Goal: Task Accomplishment & Management: Use online tool/utility

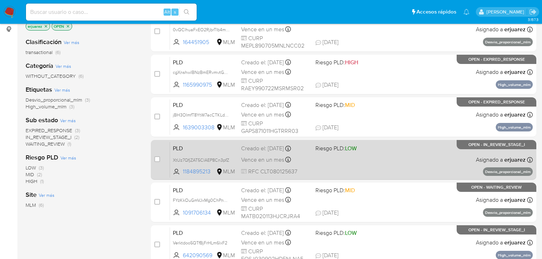
scroll to position [91, 0]
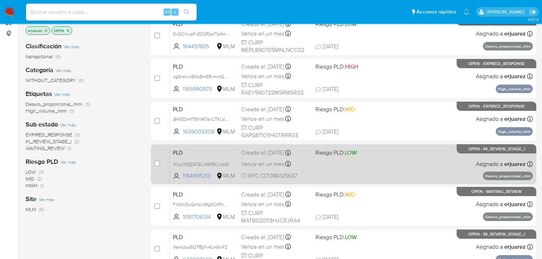
click at [302, 160] on div "Vence en un mes Vence el 11/10/2025 02:04:47" at bounding box center [275, 164] width 69 height 10
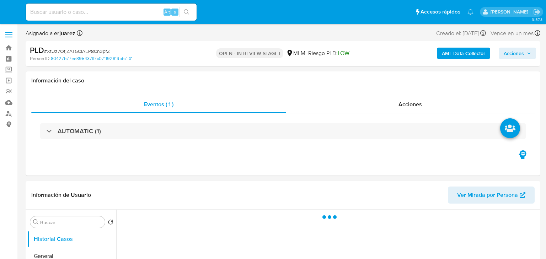
select select "10"
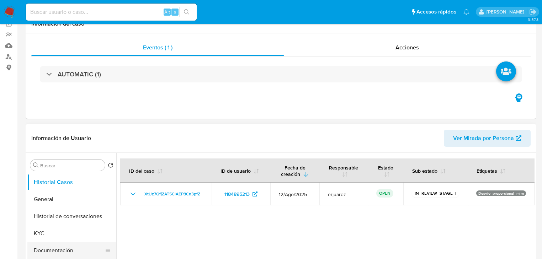
scroll to position [114, 0]
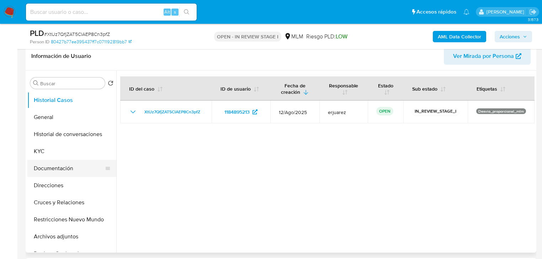
click at [65, 163] on button "Documentación" at bounding box center [68, 168] width 83 height 17
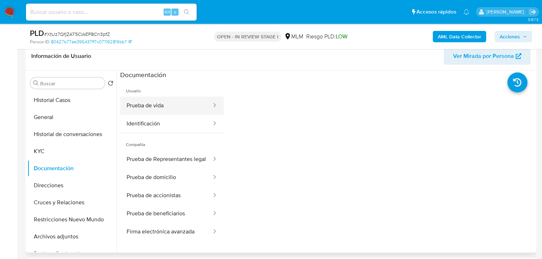
click at [146, 106] on button "Prueba de vida" at bounding box center [166, 106] width 92 height 18
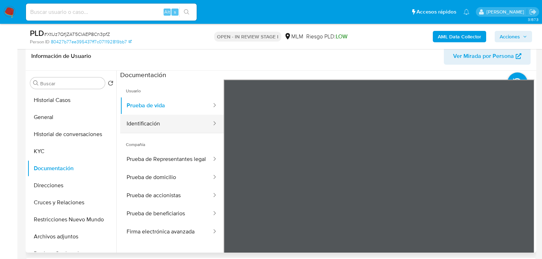
click at [149, 122] on button "Identificación" at bounding box center [166, 124] width 92 height 18
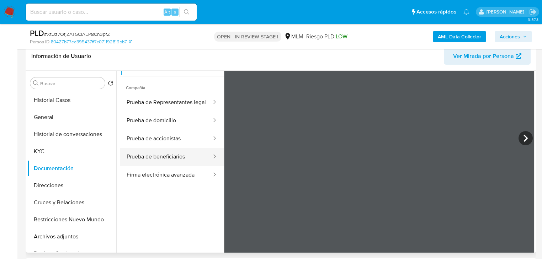
scroll to position [60, 0]
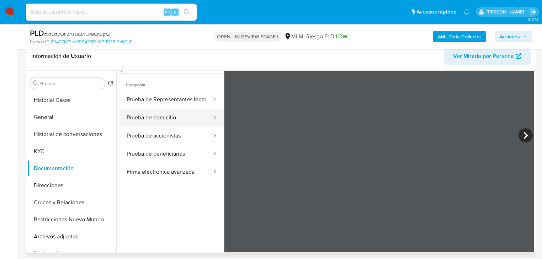
click at [172, 114] on button "Prueba de domicilio" at bounding box center [166, 118] width 92 height 18
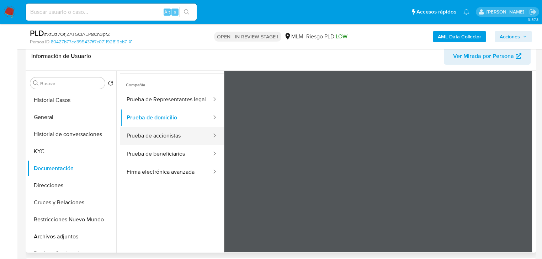
click at [178, 139] on button "Prueba de accionistas" at bounding box center [166, 136] width 92 height 18
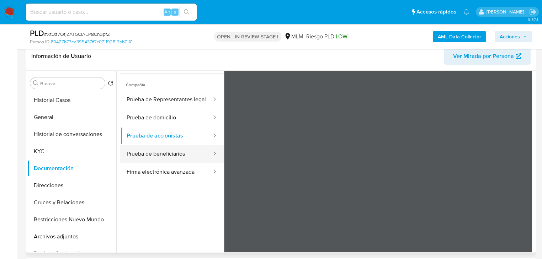
click at [172, 157] on button "Prueba de beneficiarios" at bounding box center [166, 154] width 92 height 18
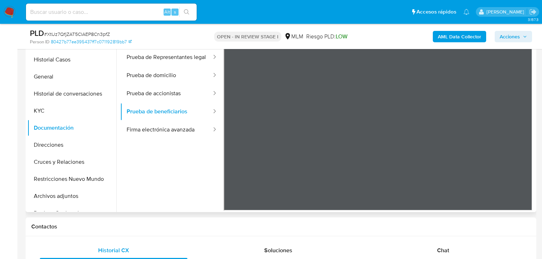
scroll to position [171, 0]
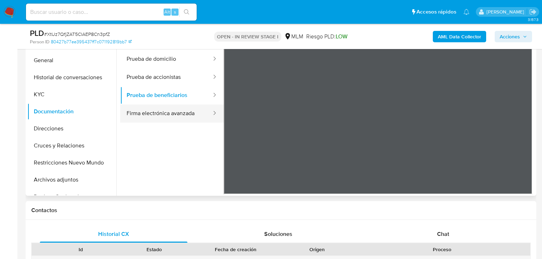
click at [156, 118] on button "Firma electrónica avanzada" at bounding box center [166, 113] width 92 height 18
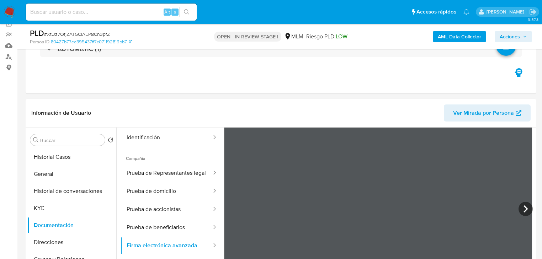
scroll to position [33, 0]
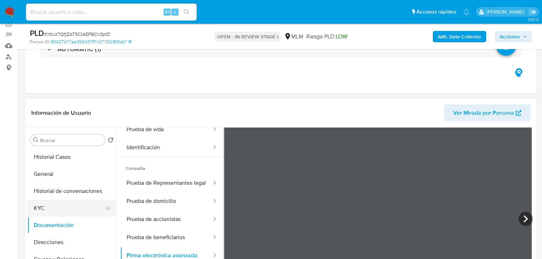
click at [41, 206] on button "KYC" at bounding box center [68, 208] width 83 height 17
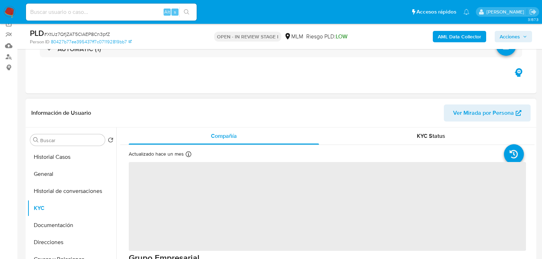
drag, startPoint x: 51, startPoint y: 210, endPoint x: 328, endPoint y: 109, distance: 295.2
click at [51, 210] on button "KYC" at bounding box center [71, 208] width 89 height 17
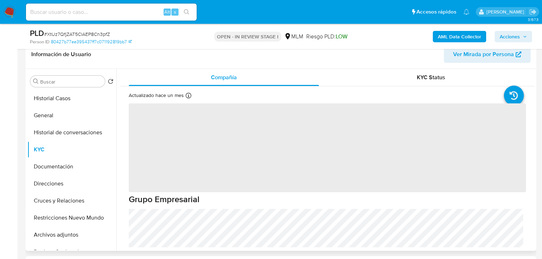
scroll to position [114, 0]
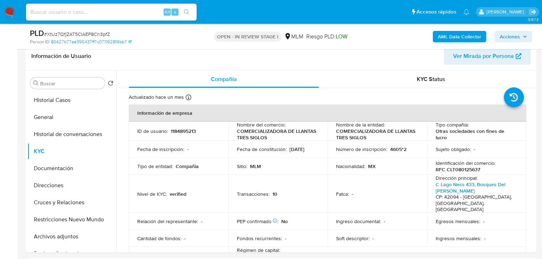
click at [64, 8] on input at bounding box center [111, 11] width 171 height 9
paste input "1184895213"
type input "1184895213"
click at [182, 8] on button "search-icon" at bounding box center [186, 12] width 15 height 10
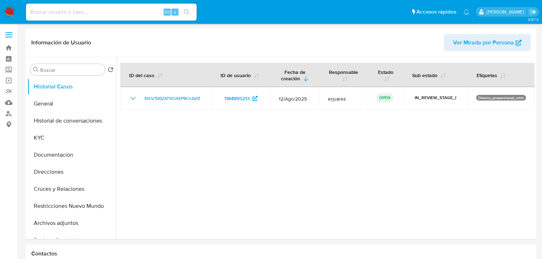
select select "10"
click at [57, 156] on button "Documentación" at bounding box center [68, 154] width 83 height 17
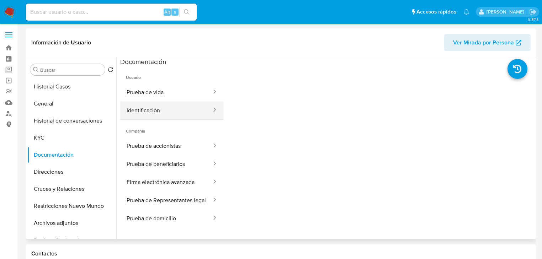
click at [146, 106] on button "Identificación" at bounding box center [166, 110] width 92 height 18
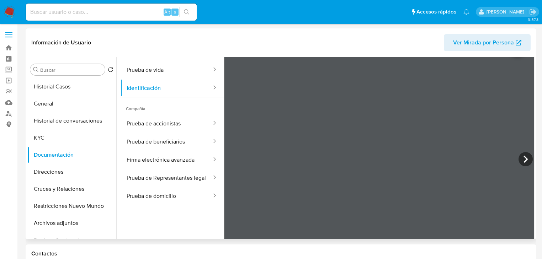
scroll to position [57, 0]
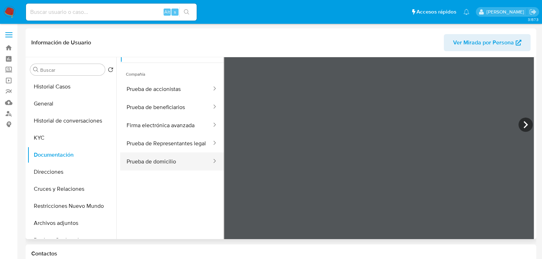
click at [168, 167] on button "Prueba de domicilio" at bounding box center [166, 161] width 92 height 18
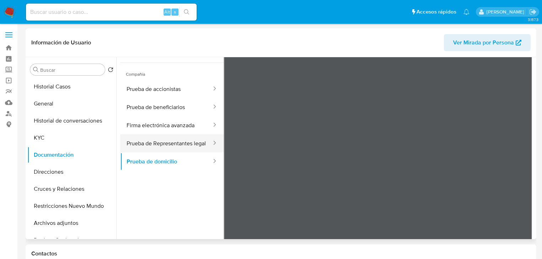
click at [171, 146] on button "Prueba de Representantes legal" at bounding box center [166, 143] width 92 height 18
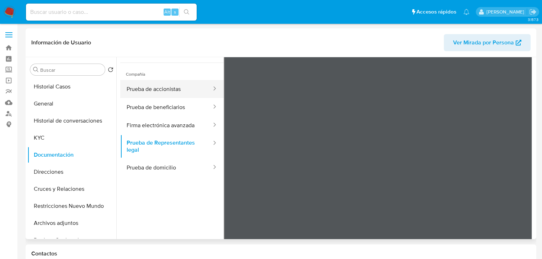
click at [166, 91] on button "Prueba de accionistas" at bounding box center [166, 89] width 92 height 18
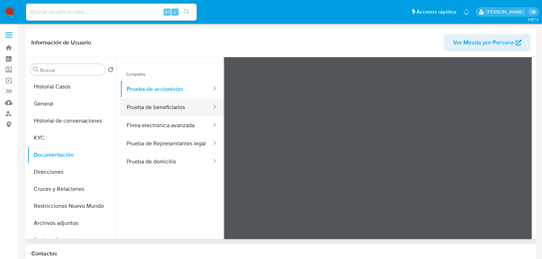
click at [165, 103] on button "Prueba de beneficiarios" at bounding box center [166, 107] width 92 height 18
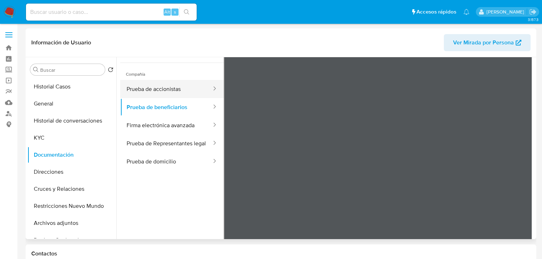
click at [160, 86] on button "Prueba de accionistas" at bounding box center [166, 89] width 92 height 18
drag, startPoint x: 155, startPoint y: 86, endPoint x: 154, endPoint y: 90, distance: 3.6
click at [154, 86] on button "Prueba de accionistas" at bounding box center [166, 89] width 92 height 18
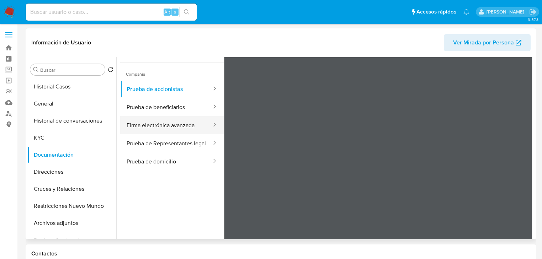
click at [154, 125] on button "Firma electrónica avanzada" at bounding box center [166, 125] width 92 height 18
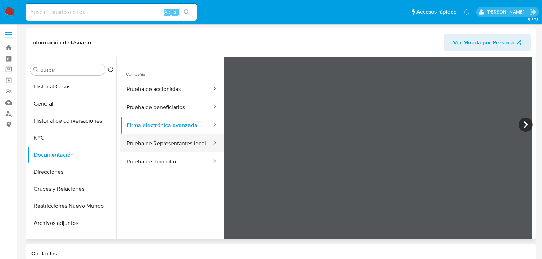
click at [158, 144] on button "Prueba de Representantes legal" at bounding box center [166, 143] width 92 height 18
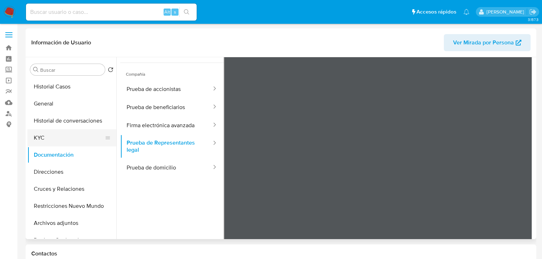
click at [58, 131] on button "KYC" at bounding box center [68, 137] width 83 height 17
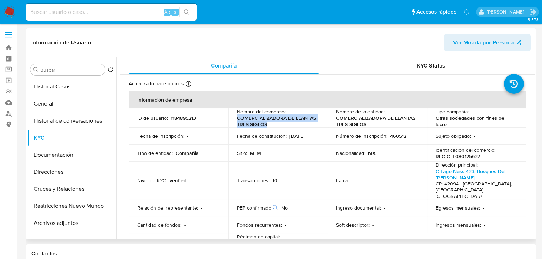
drag, startPoint x: 236, startPoint y: 119, endPoint x: 310, endPoint y: 126, distance: 73.6
click at [310, 126] on p "COMERCIALIZADORA DE LLANTAS TRES SIGLOS" at bounding box center [277, 121] width 80 height 13
copy p "COMERCIALIZADORA DE LLANTAS TRES SIGLOS"
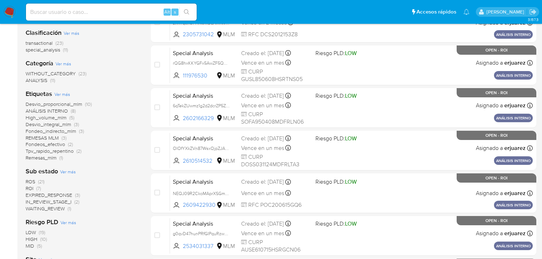
scroll to position [114, 0]
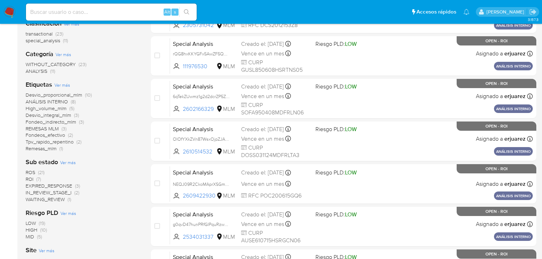
click at [52, 195] on span "IN_REVIEW_STAGE_I" at bounding box center [49, 192] width 46 height 7
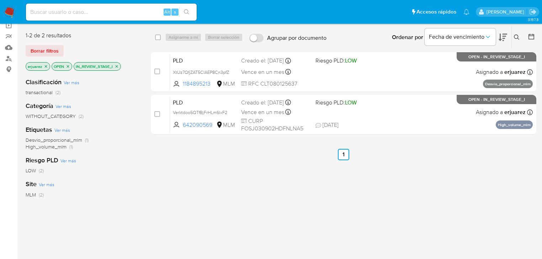
scroll to position [28, 0]
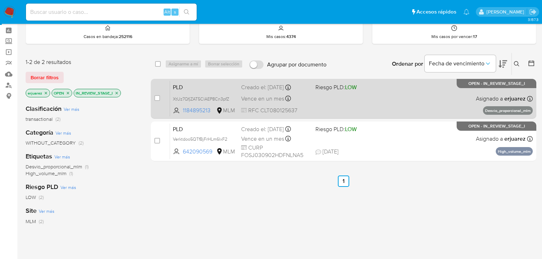
click at [396, 101] on div "PLD XtUz7QfjZAT5ClAEP8Cn3pfZ 1184895213 MLM Riesgo PLD: LOW Creado el: 12/08/20…" at bounding box center [351, 99] width 362 height 36
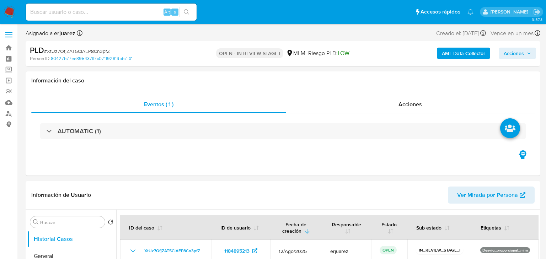
select select "10"
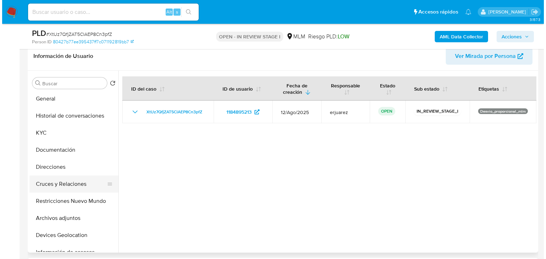
scroll to position [28, 0]
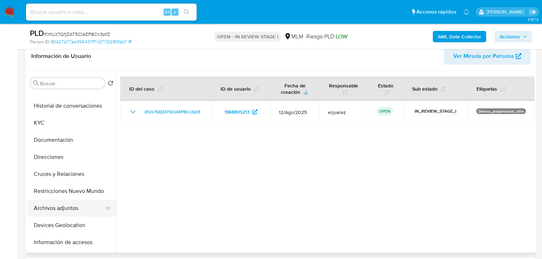
click at [66, 209] on button "Archivos adjuntos" at bounding box center [68, 208] width 83 height 17
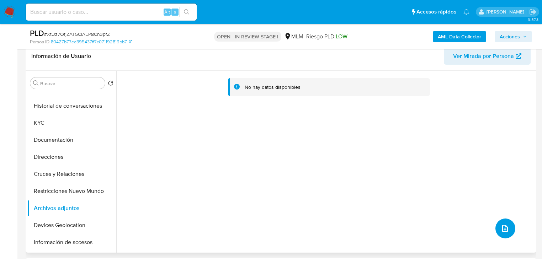
click at [500, 226] on icon "upload-file" at bounding box center [504, 228] width 9 height 9
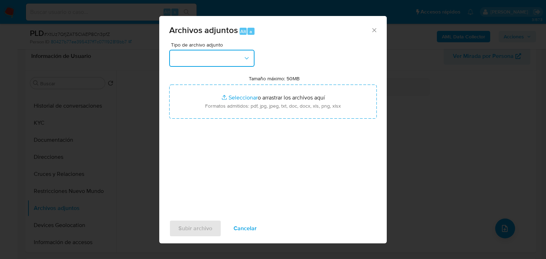
click at [216, 60] on button "button" at bounding box center [211, 58] width 85 height 17
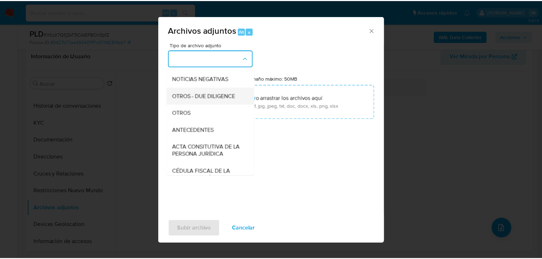
scroll to position [85, 0]
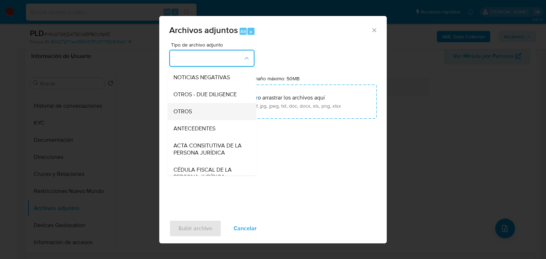
click at [198, 120] on div "OTROS" at bounding box center [209, 111] width 72 height 17
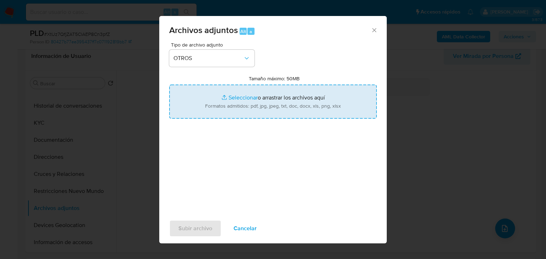
click at [235, 98] on input "Tamaño máximo: 50MB Seleccionar archivos" at bounding box center [273, 102] width 208 height 34
type input "C:\fakepath\1184895213_COMERCIALIZADORA DE LLANTAS TRES SIGLOS_Ago25.pdf"
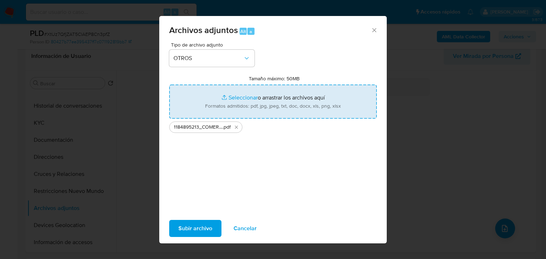
click at [244, 96] on input "Tamaño máximo: 50MB Seleccionar archivos" at bounding box center [273, 102] width 208 height 34
type input "C:\fakepath\1184895213_COMERCIALIZADORA DE LLANTAS TRES SIGLOS_Ago25.xlsx"
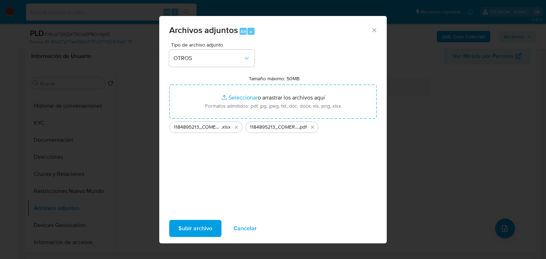
click at [188, 226] on span "Subir archivo" at bounding box center [195, 229] width 34 height 16
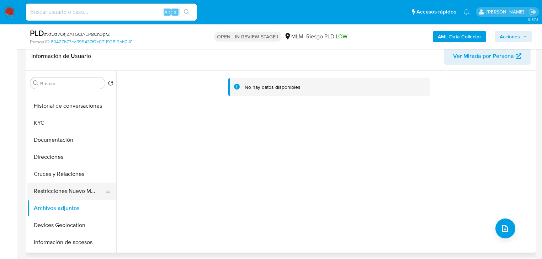
click at [67, 184] on button "Restricciones Nuevo Mundo" at bounding box center [68, 191] width 83 height 17
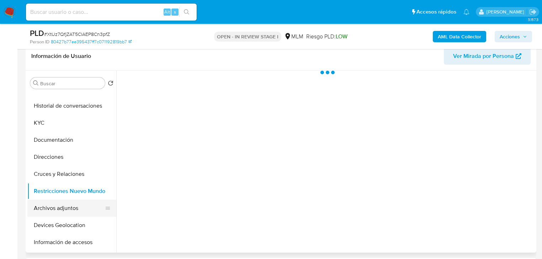
click at [65, 206] on button "Archivos adjuntos" at bounding box center [68, 208] width 83 height 17
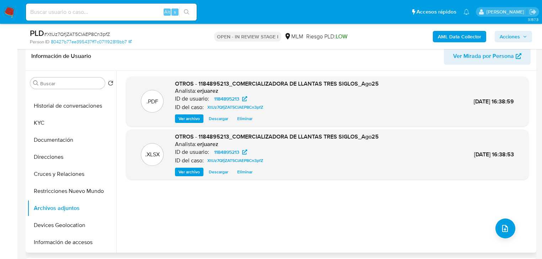
click at [179, 118] on span "Ver archivo" at bounding box center [188, 118] width 21 height 7
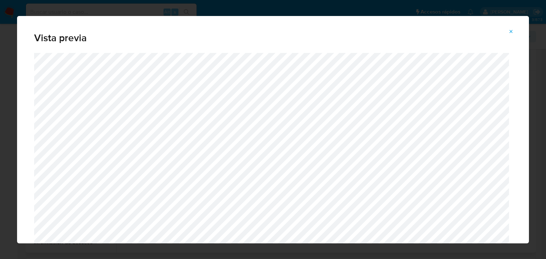
click at [510, 30] on icon "Attachment preview" at bounding box center [511, 32] width 6 height 6
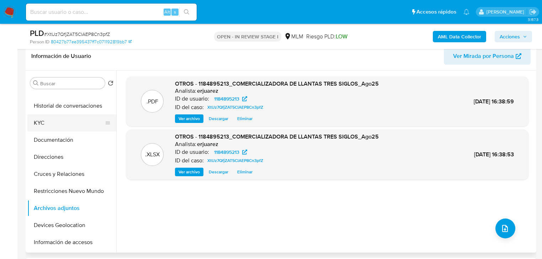
click at [47, 122] on button "KYC" at bounding box center [68, 122] width 83 height 17
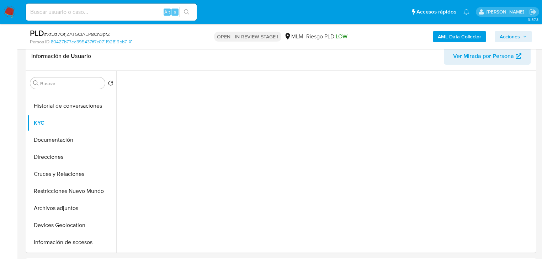
click at [506, 38] on span "Acciones" at bounding box center [509, 36] width 20 height 11
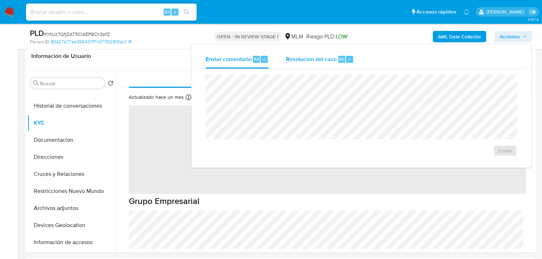
click at [318, 61] on span "Resolución del caso" at bounding box center [311, 59] width 51 height 8
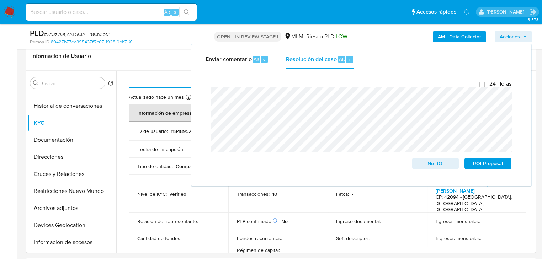
click at [286, 183] on div "Enviar comentario Alt c Resolución del caso Alt r Cierre de caso 24 Horas No RO…" at bounding box center [361, 115] width 340 height 142
click at [430, 163] on span "No ROI" at bounding box center [435, 164] width 37 height 10
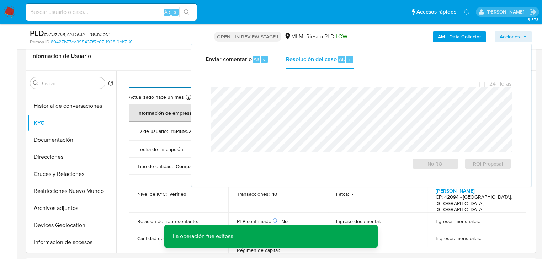
click at [154, 74] on div "Compañía" at bounding box center [224, 79] width 190 height 17
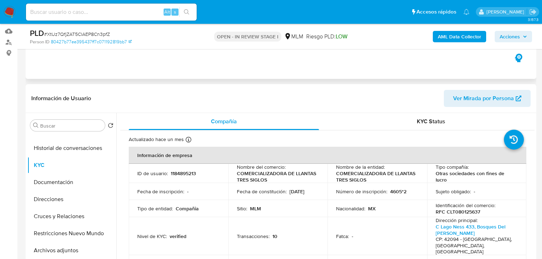
scroll to position [0, 0]
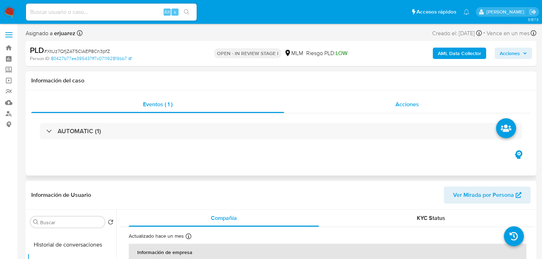
click at [343, 106] on div "Acciones" at bounding box center [407, 104] width 247 height 17
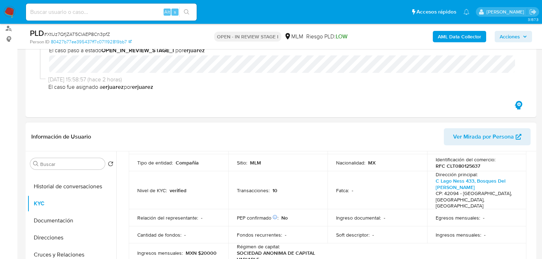
scroll to position [142, 0]
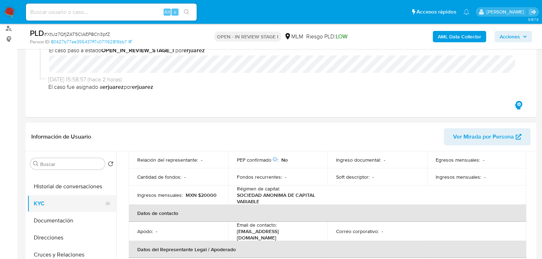
click at [42, 201] on button "KYC" at bounding box center [68, 203] width 83 height 17
click at [10, 10] on img at bounding box center [10, 12] width 12 height 12
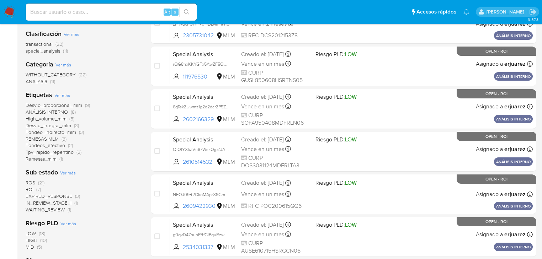
scroll to position [114, 0]
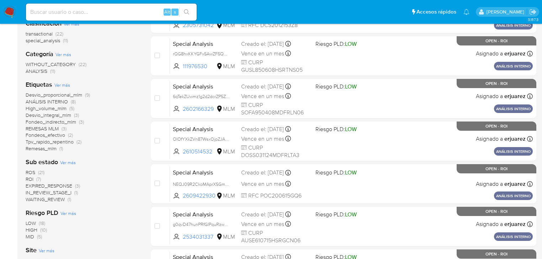
click at [63, 185] on span "EXPIRED_RESPONSE" at bounding box center [49, 185] width 47 height 7
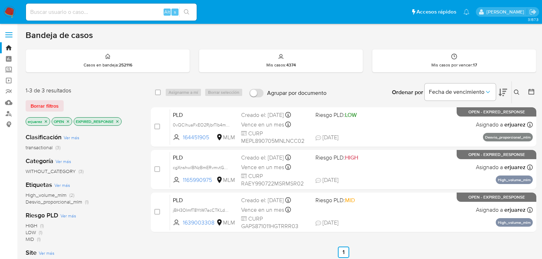
click at [118, 121] on icon "close-filter" at bounding box center [117, 121] width 2 height 2
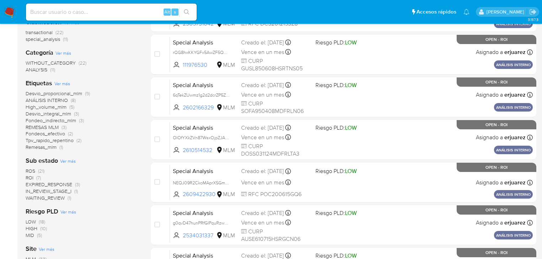
scroll to position [142, 0]
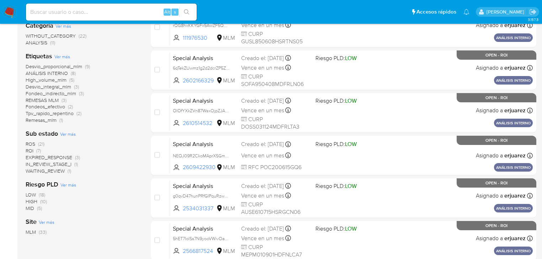
click at [67, 163] on span "IN_REVIEW_STAGE_I" at bounding box center [49, 164] width 46 height 7
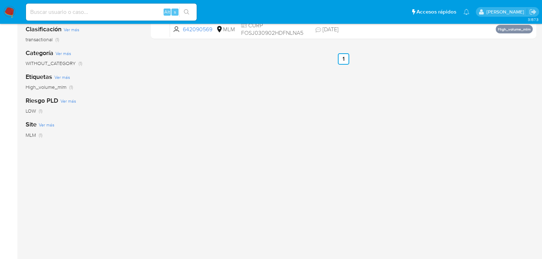
scroll to position [57, 0]
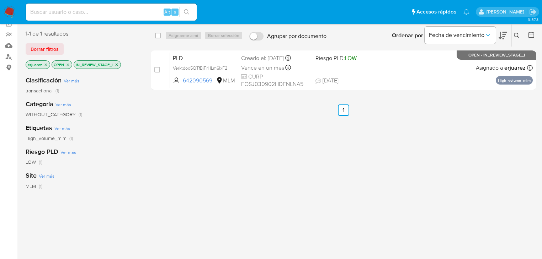
click at [7, 14] on img at bounding box center [10, 12] width 12 height 12
click at [14, 10] on img at bounding box center [10, 12] width 12 height 12
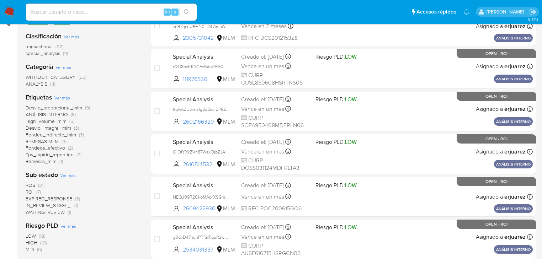
scroll to position [114, 0]
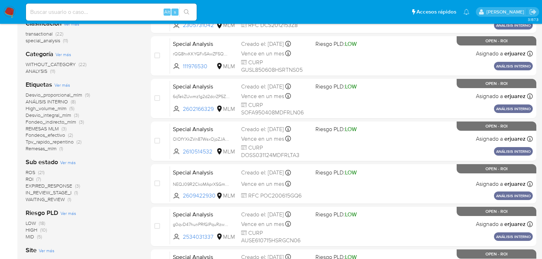
click at [63, 187] on span "EXPIRED_RESPONSE" at bounding box center [49, 185] width 47 height 7
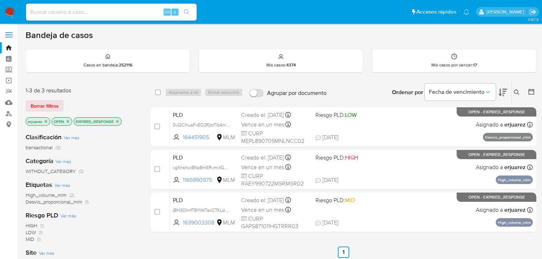
click at [421, 149] on div "case-item-checkbox No es posible asignar el caso PLD 0vQClhuaFxEO2RjbrTIb4muL 1…" at bounding box center [343, 169] width 385 height 125
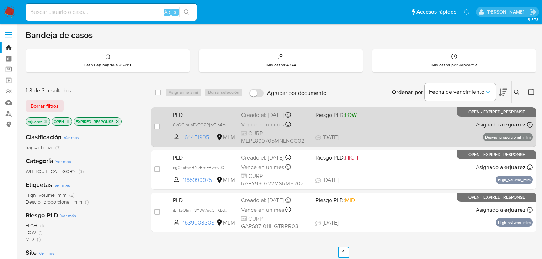
click at [386, 118] on div "PLD 0vQClhuaFxEO2RjbrTIb4muL 164451905 MLM Riesgo PLD: LOW Creado el: 12/08/202…" at bounding box center [351, 127] width 362 height 36
click at [199, 122] on span "0vQClhuaFxEO2RjbrTIb4muL" at bounding box center [202, 124] width 58 height 8
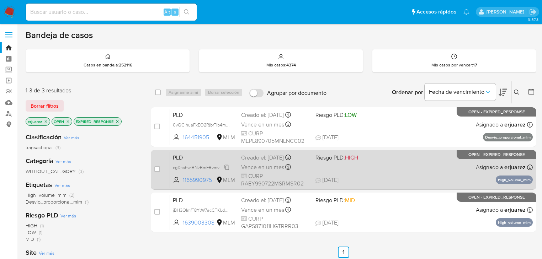
click at [198, 166] on span "cgXnshwlBNzBmERvmvtG2eUD" at bounding box center [204, 167] width 63 height 8
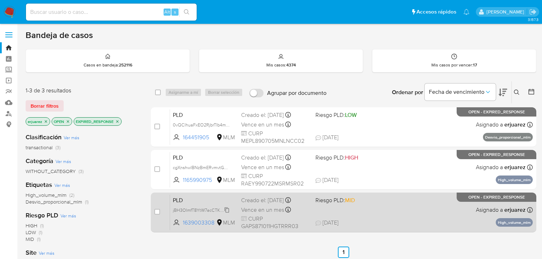
click at [195, 209] on span "jBH3OImfT8YtW7acCTKLdp22" at bounding box center [202, 210] width 59 height 8
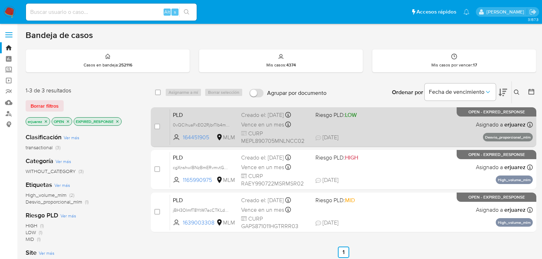
click at [404, 131] on div "PLD 0vQClhuaFxEO2RjbrTIb4muL 164451905 MLM Riesgo PLD: LOW Creado el: 12/08/202…" at bounding box center [351, 127] width 362 height 36
click at [176, 124] on span "0vQClhuaFxEO2RjbrTIb4muL" at bounding box center [202, 124] width 58 height 8
click at [159, 126] on input "checkbox" at bounding box center [157, 127] width 6 height 6
checkbox input "true"
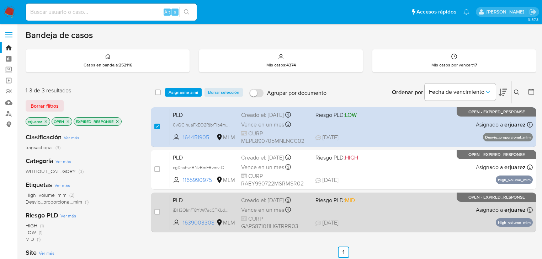
drag, startPoint x: 157, startPoint y: 168, endPoint x: 158, endPoint y: 199, distance: 31.7
click at [157, 168] on input "checkbox" at bounding box center [157, 169] width 6 height 6
checkbox input "true"
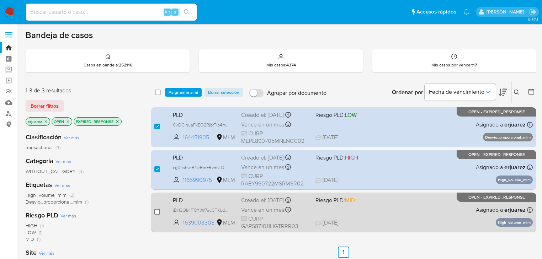
click at [157, 214] on input "checkbox" at bounding box center [157, 212] width 6 height 6
checkbox input "true"
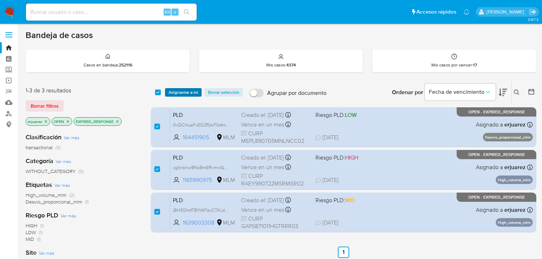
click at [188, 91] on span "Asignarme a mí" at bounding box center [182, 92] width 29 height 7
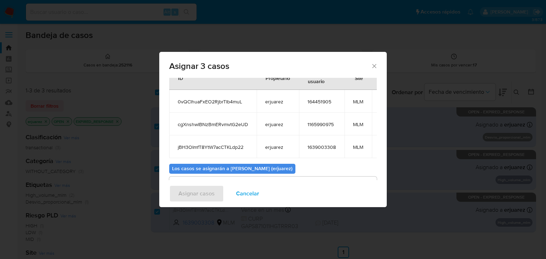
scroll to position [61, 0]
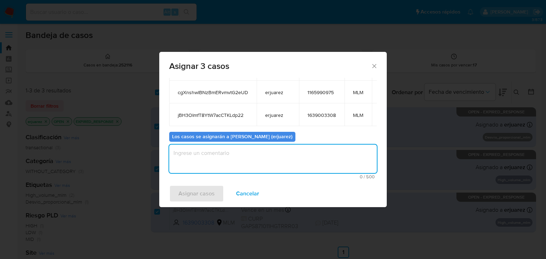
click at [204, 158] on textarea "assign-modal" at bounding box center [273, 159] width 208 height 28
type textarea "e"
type textarea "EPJU"
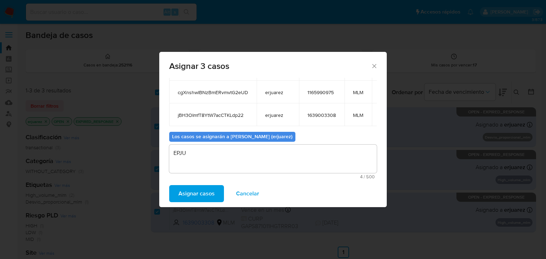
click at [184, 194] on span "Asignar casos" at bounding box center [196, 194] width 36 height 16
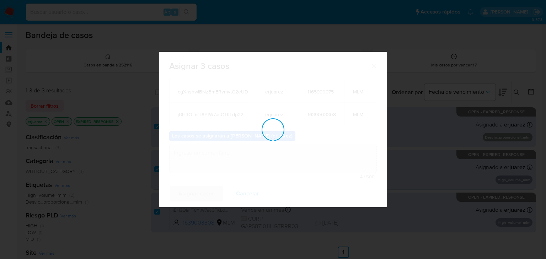
checkbox input "false"
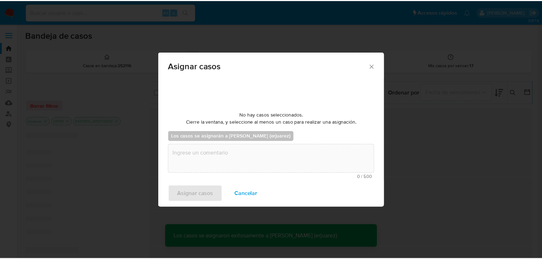
scroll to position [43, 0]
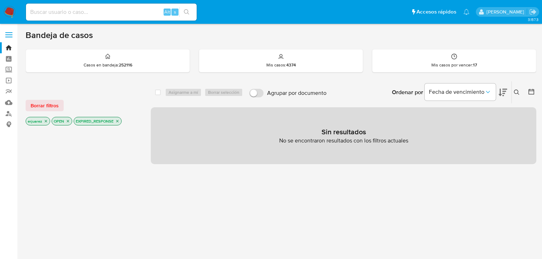
click at [114, 122] on p "EXPIRED_RESPONSE" at bounding box center [97, 121] width 47 height 8
click at [119, 117] on p "EXPIRED_RESPONSE" at bounding box center [97, 121] width 47 height 8
click at [117, 123] on p "EXPIRED_RESPONSE" at bounding box center [97, 121] width 47 height 8
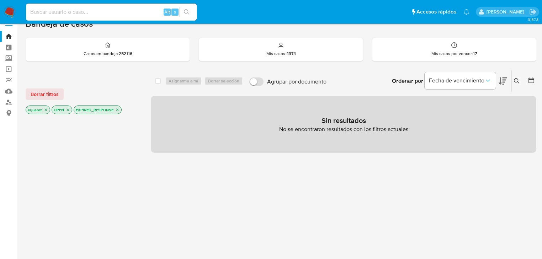
scroll to position [28, 0]
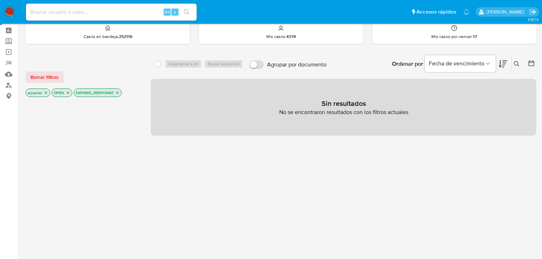
click at [116, 89] on p "EXPIRED_RESPONSE" at bounding box center [97, 93] width 47 height 8
click at [117, 91] on icon "close-filter" at bounding box center [117, 93] width 4 height 4
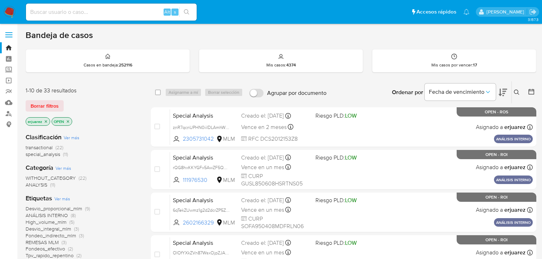
drag, startPoint x: 45, startPoint y: 122, endPoint x: 49, endPoint y: 122, distance: 3.6
click at [45, 122] on icon "close-filter" at bounding box center [46, 121] width 4 height 4
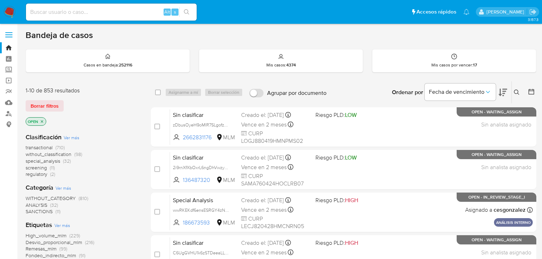
drag, startPoint x: 517, startPoint y: 88, endPoint x: 451, endPoint y: 113, distance: 70.7
click at [517, 88] on button at bounding box center [517, 92] width 12 height 9
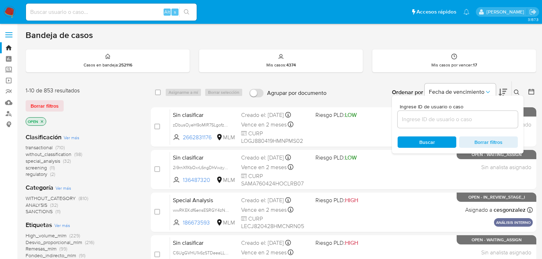
click at [419, 117] on input at bounding box center [457, 119] width 120 height 9
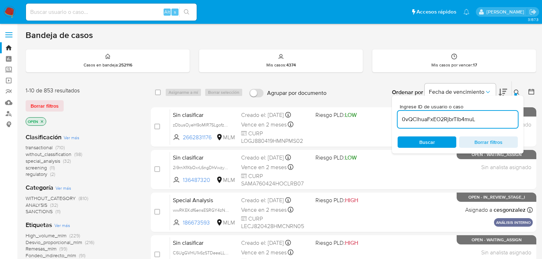
type input "0vQClhuaFxEO2RjbrTIb4muL"
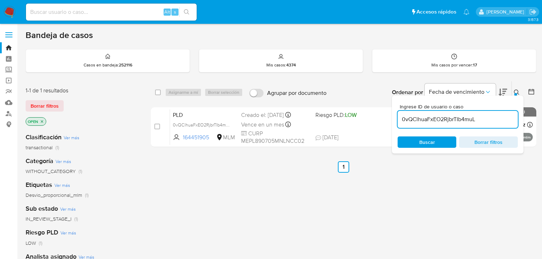
click at [268, 194] on div "select-all-cases-checkbox Asignarme a mí Borrar selección Agrupar por documento…" at bounding box center [343, 242] width 385 height 322
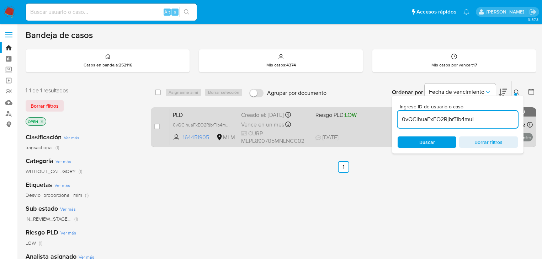
click at [324, 117] on span "Riesgo PLD: LOW" at bounding box center [335, 115] width 41 height 8
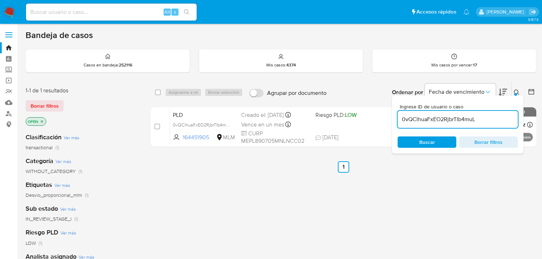
click at [415, 143] on span "Buscar" at bounding box center [426, 142] width 49 height 10
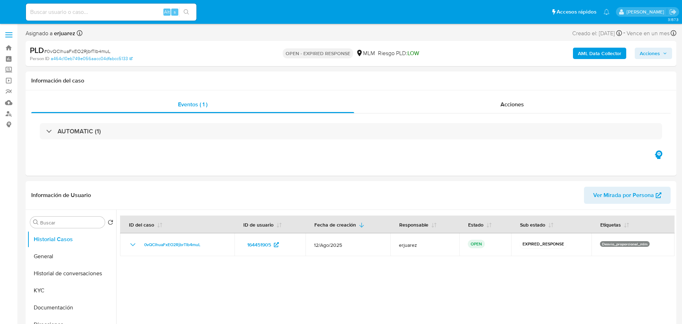
select select "10"
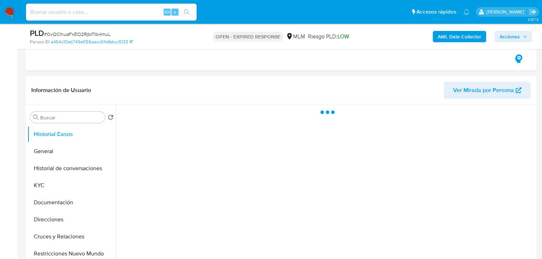
scroll to position [171, 0]
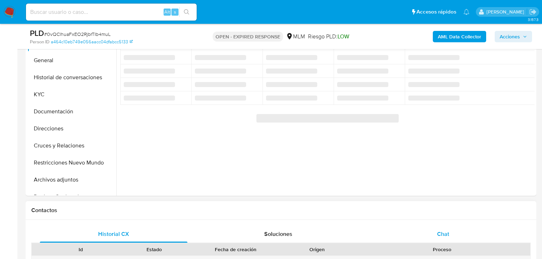
click at [436, 231] on div "Chat" at bounding box center [442, 234] width 147 height 17
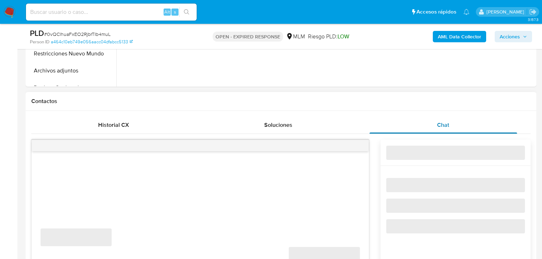
select select "10"
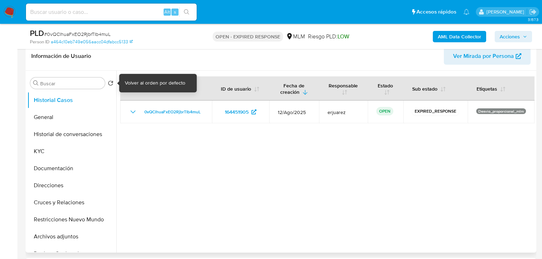
scroll to position [114, 0]
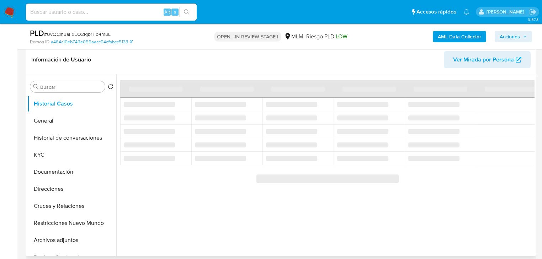
scroll to position [114, 0]
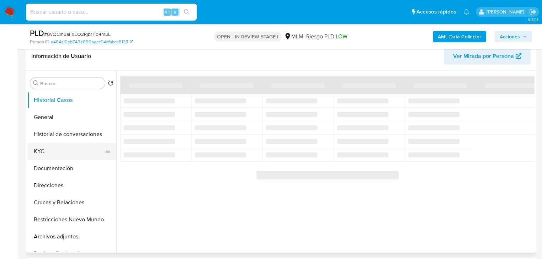
select select "10"
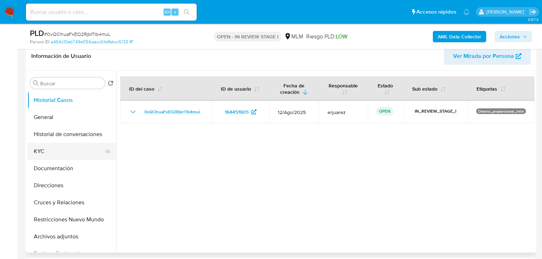
click at [54, 148] on button "KYC" at bounding box center [68, 151] width 83 height 17
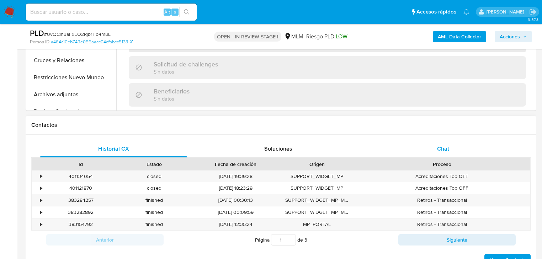
click at [439, 150] on span "Chat" at bounding box center [443, 149] width 12 height 8
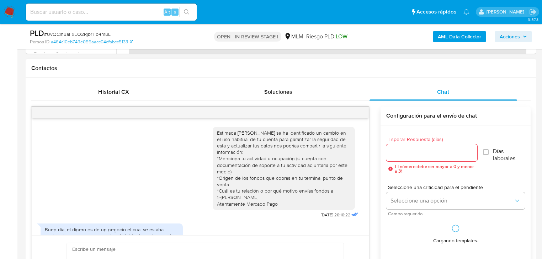
scroll to position [225, 0]
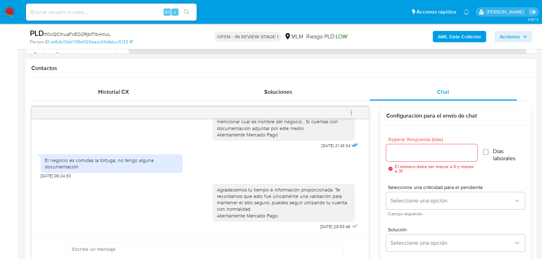
click at [351, 109] on icon "menu-action" at bounding box center [351, 112] width 6 height 6
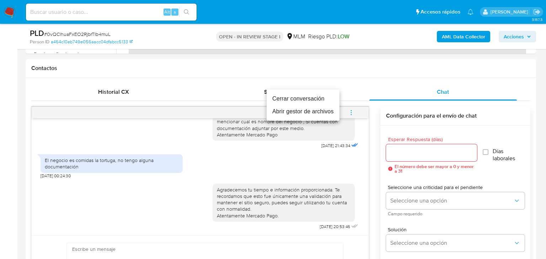
click at [300, 100] on li "Cerrar conversación" at bounding box center [303, 98] width 73 height 13
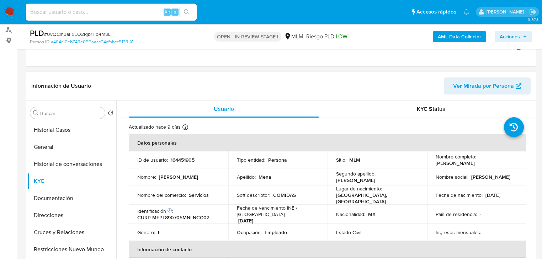
scroll to position [114, 0]
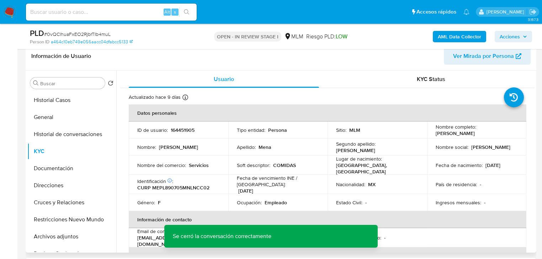
click at [172, 128] on p "164451905" at bounding box center [183, 130] width 24 height 6
drag, startPoint x: 171, startPoint y: 129, endPoint x: 205, endPoint y: 131, distance: 34.2
click at [205, 131] on div "ID de usuario : 164451905" at bounding box center [178, 130] width 82 height 6
copy p "164451905"
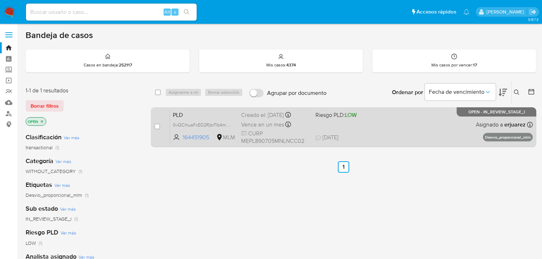
click at [414, 122] on div "PLD 0vQClhuaFxEO2RjbrTIb4muL 164451905 MLM Riesgo PLD: LOW Creado el: [DATE] Cr…" at bounding box center [351, 127] width 362 height 36
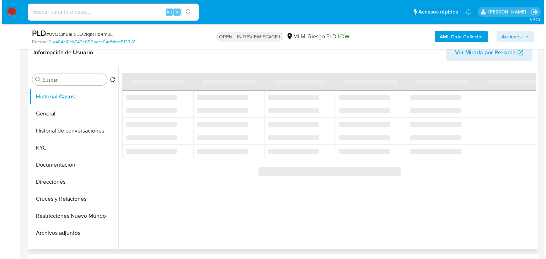
scroll to position [114, 0]
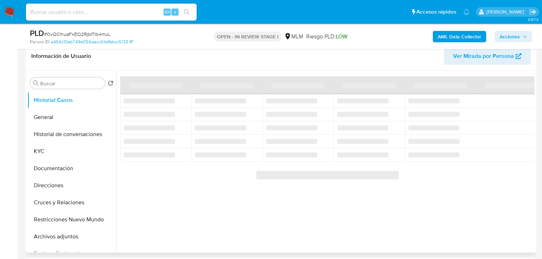
select select "10"
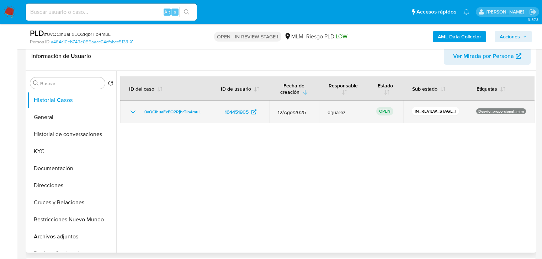
click at [478, 107] on td "Desvio_proporcional_mlm" at bounding box center [500, 112] width 67 height 23
click at [482, 110] on p "Desvio_proporcional_mlm" at bounding box center [501, 111] width 50 height 6
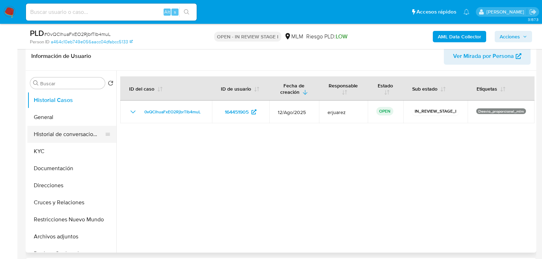
drag, startPoint x: 81, startPoint y: 139, endPoint x: 90, endPoint y: 138, distance: 8.9
click at [81, 139] on button "Historial de conversaciones" at bounding box center [68, 134] width 83 height 17
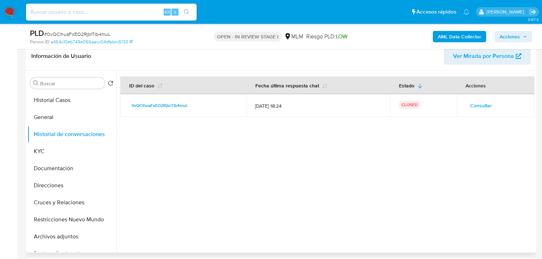
click at [485, 102] on span "Consultar" at bounding box center [481, 106] width 22 height 10
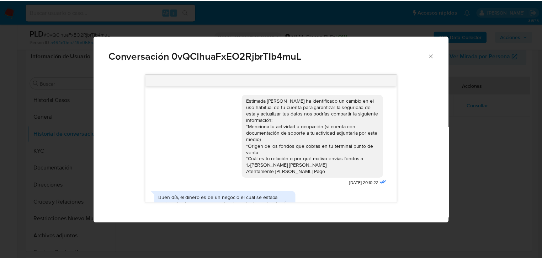
scroll to position [28, 0]
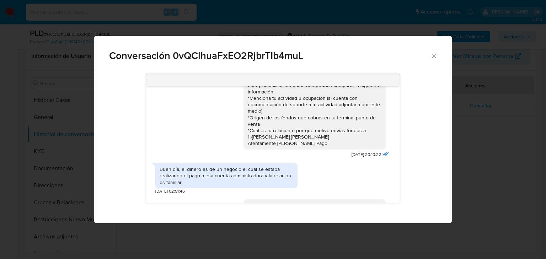
click at [509, 118] on div "Conversación 0vQClhuaFxEO2RjbrTIb4muL Estimada [PERSON_NAME] ha identificado un…" at bounding box center [273, 129] width 546 height 259
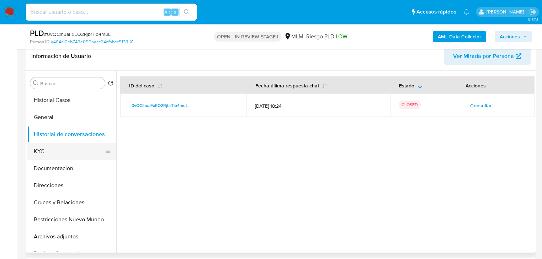
click at [48, 151] on button "KYC" at bounding box center [68, 151] width 83 height 17
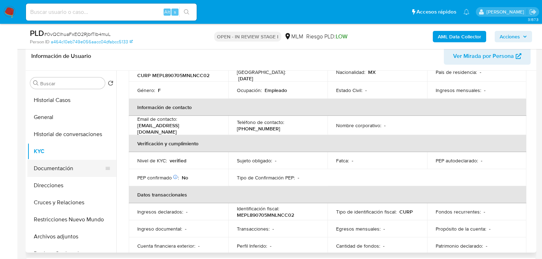
scroll to position [142, 0]
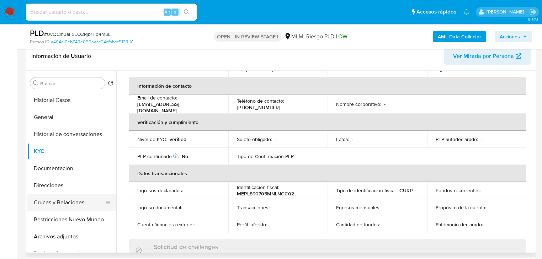
click at [59, 205] on button "Cruces y Relaciones" at bounding box center [68, 202] width 83 height 17
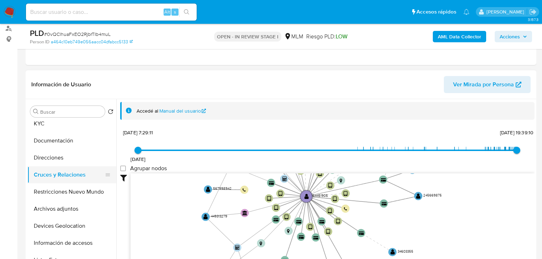
scroll to position [57, 0]
click at [61, 208] on button "Archivos adjuntos" at bounding box center [68, 208] width 83 height 17
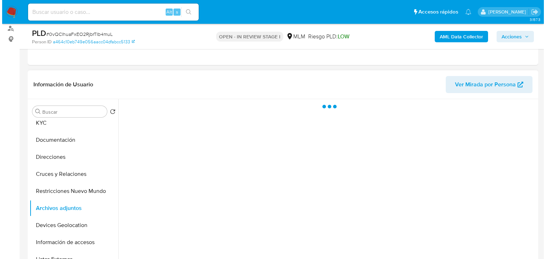
scroll to position [114, 0]
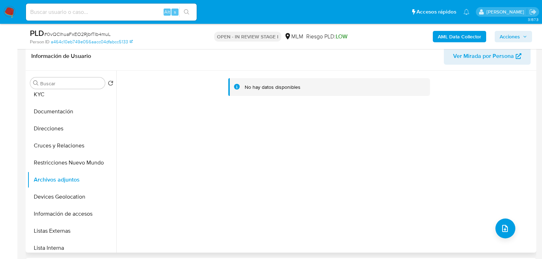
drag, startPoint x: 232, startPoint y: 159, endPoint x: 495, endPoint y: 216, distance: 268.7
click at [489, 213] on div "No hay datos disponibles" at bounding box center [325, 162] width 418 height 182
click at [504, 225] on icon "upload-file" at bounding box center [504, 228] width 9 height 9
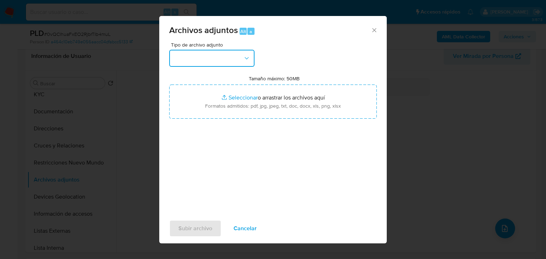
click at [217, 57] on button "button" at bounding box center [211, 58] width 85 height 17
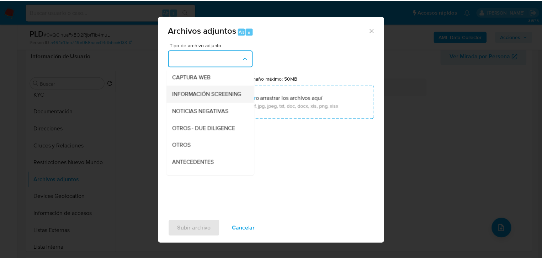
scroll to position [57, 0]
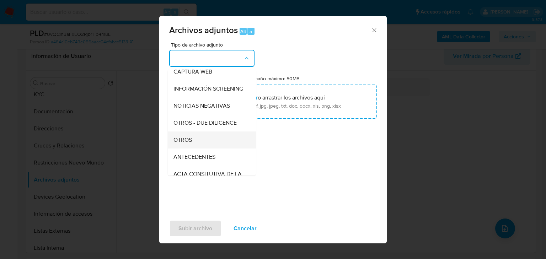
drag, startPoint x: 178, startPoint y: 148, endPoint x: 207, endPoint y: 113, distance: 45.7
click at [178, 144] on span "OTROS" at bounding box center [182, 139] width 18 height 7
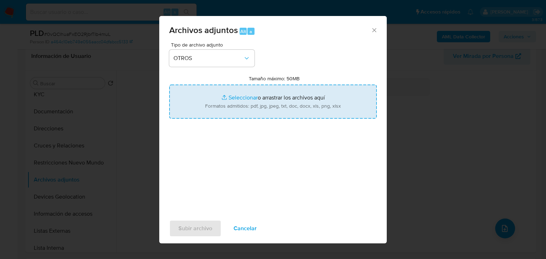
click at [231, 98] on input "Tamaño máximo: 50MB Seleccionar archivos" at bounding box center [273, 102] width 208 height 34
type input "C:\fakepath\164451905_Lucero Karina Mena Picazo_Ago25.pdf"
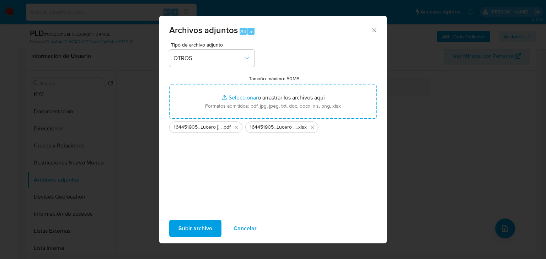
click at [196, 227] on span "Subir archivo" at bounding box center [195, 229] width 34 height 16
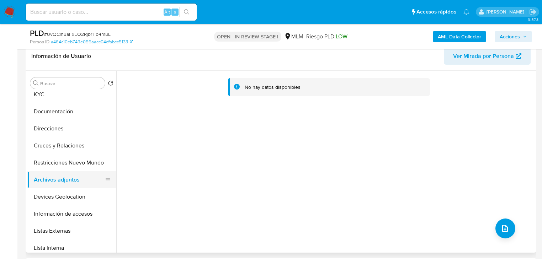
click at [42, 176] on button "Archivos adjuntos" at bounding box center [68, 179] width 83 height 17
drag, startPoint x: 58, startPoint y: 160, endPoint x: 58, endPoint y: 171, distance: 11.0
click at [59, 160] on button "Restricciones Nuevo Mundo" at bounding box center [71, 162] width 89 height 17
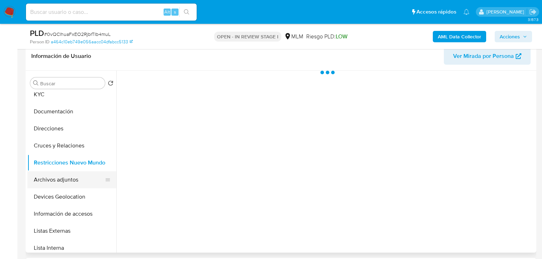
click at [57, 183] on button "Archivos adjuntos" at bounding box center [68, 179] width 83 height 17
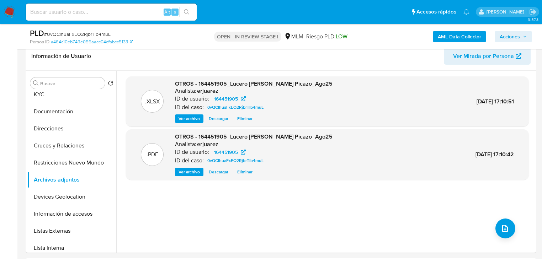
drag, startPoint x: 500, startPoint y: 33, endPoint x: 490, endPoint y: 38, distance: 11.8
click at [500, 33] on span "Acciones" at bounding box center [509, 36] width 20 height 11
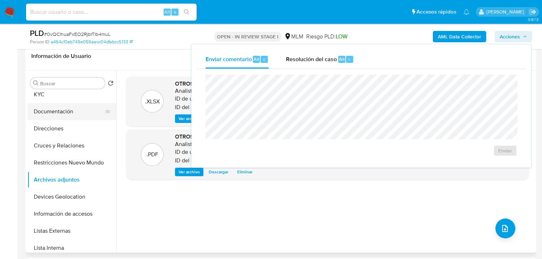
drag, startPoint x: 324, startPoint y: 58, endPoint x: 32, endPoint y: 107, distance: 296.2
click at [324, 58] on span "Resolución del caso" at bounding box center [311, 59] width 51 height 8
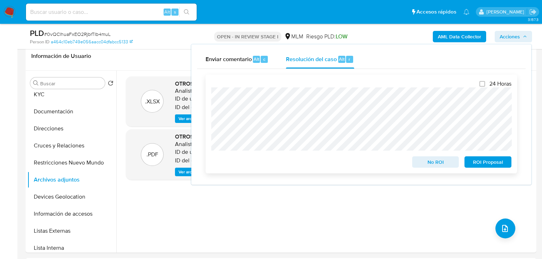
scroll to position [142, 0]
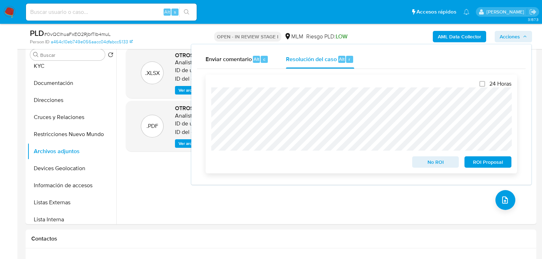
click at [428, 162] on span "No ROI" at bounding box center [435, 162] width 37 height 10
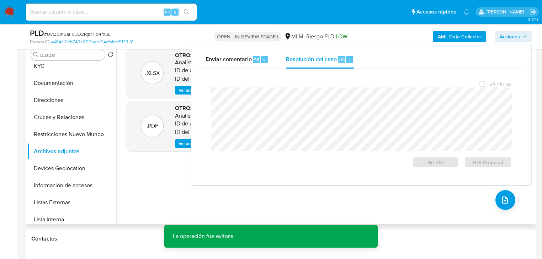
click at [128, 183] on div ".XLSX OTROS - 164451905_Lucero Karina Mena Picazo_Ago25 Analista: erjuarez ID d…" at bounding box center [327, 133] width 403 height 171
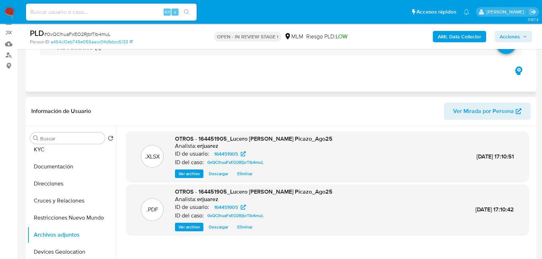
scroll to position [0, 0]
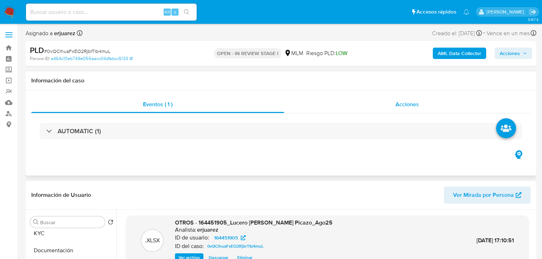
drag, startPoint x: 387, startPoint y: 96, endPoint x: 386, endPoint y: 105, distance: 8.9
click at [387, 98] on div "Acciones" at bounding box center [407, 104] width 247 height 17
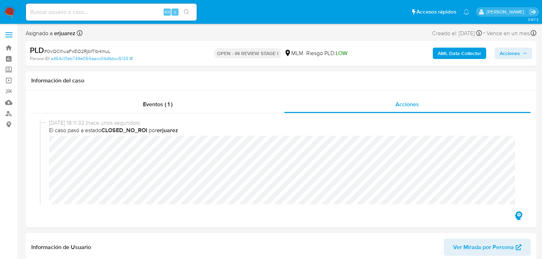
click at [11, 14] on img at bounding box center [10, 12] width 12 height 12
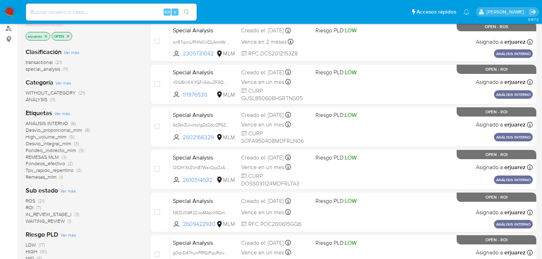
scroll to position [114, 0]
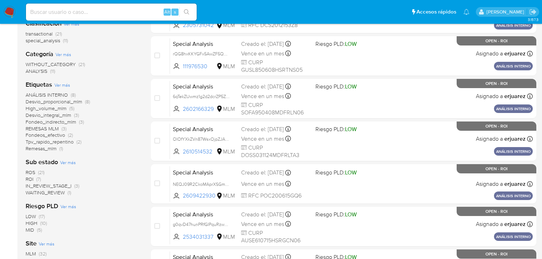
click at [67, 186] on span "IN_REVIEW_STAGE_I" at bounding box center [49, 185] width 46 height 7
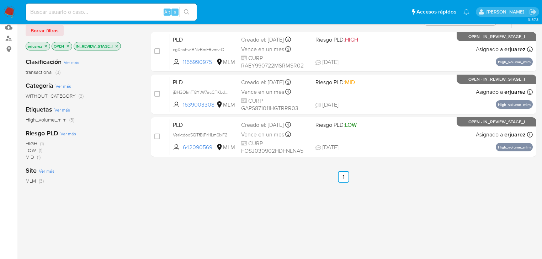
scroll to position [28, 0]
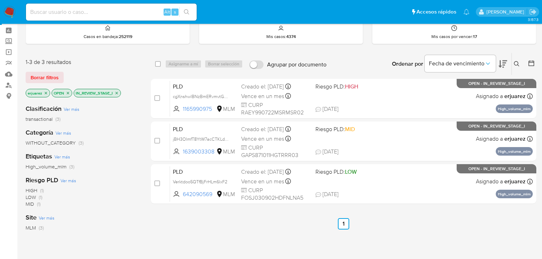
click at [11, 12] on img at bounding box center [10, 12] width 12 height 12
